Goal: Task Accomplishment & Management: Use online tool/utility

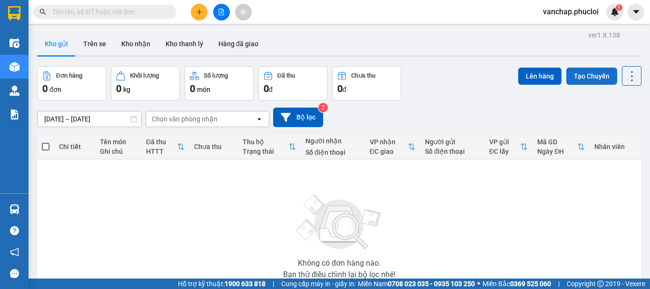
click at [579, 77] on button "Tạo Chuyến" at bounding box center [591, 76] width 51 height 17
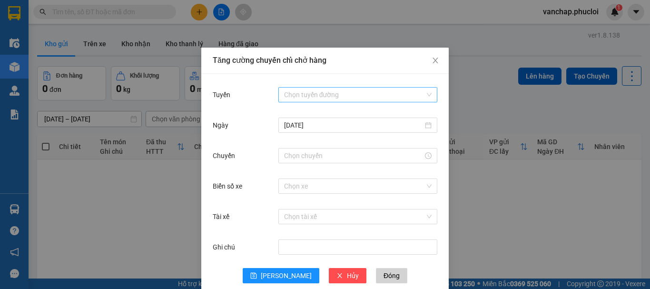
click at [312, 87] on div "Chọn tuyến đường" at bounding box center [357, 94] width 159 height 15
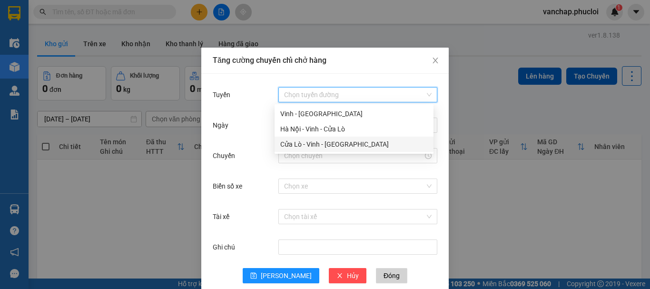
click at [293, 149] on div "Cửa Lò - Vinh - [GEOGRAPHIC_DATA]" at bounding box center [353, 143] width 159 height 15
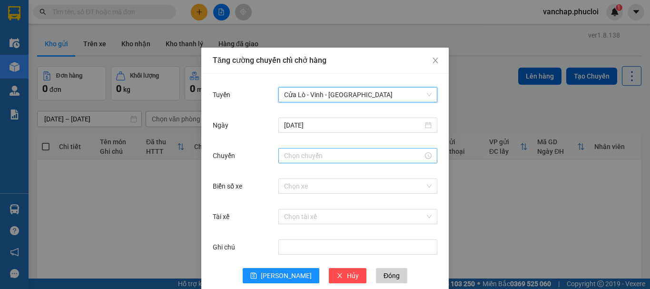
click at [293, 155] on input "Chuyến" at bounding box center [353, 155] width 139 height 10
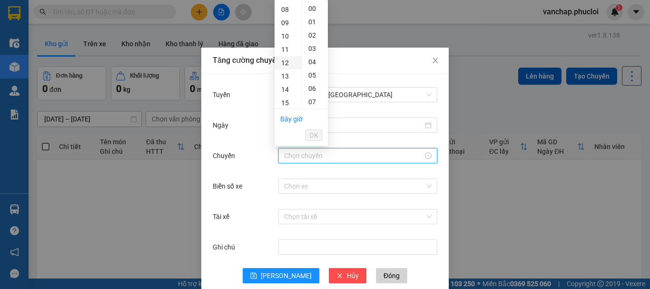
click at [286, 64] on div "12" at bounding box center [287, 62] width 27 height 13
type input "12:00"
click at [312, 136] on span "OK" at bounding box center [313, 135] width 9 height 10
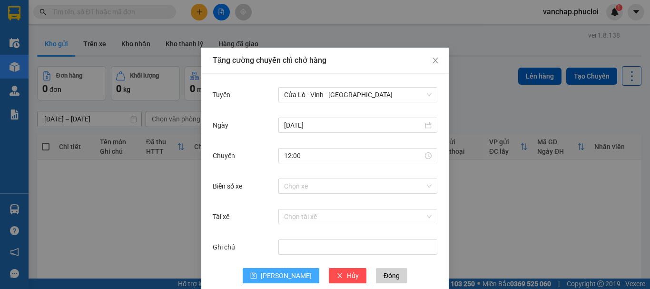
click at [282, 275] on span "[PERSON_NAME]" at bounding box center [286, 275] width 51 height 10
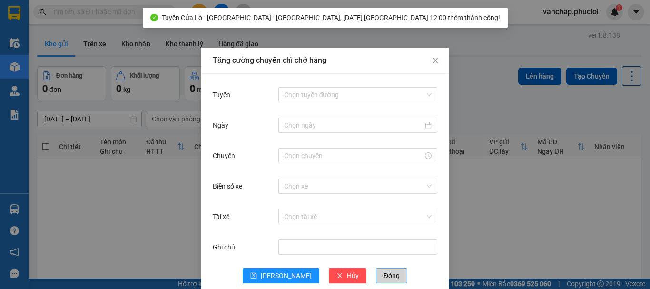
click at [376, 282] on button "Đóng" at bounding box center [391, 275] width 31 height 15
